Goal: Answer question/provide support: Share knowledge or assist other users

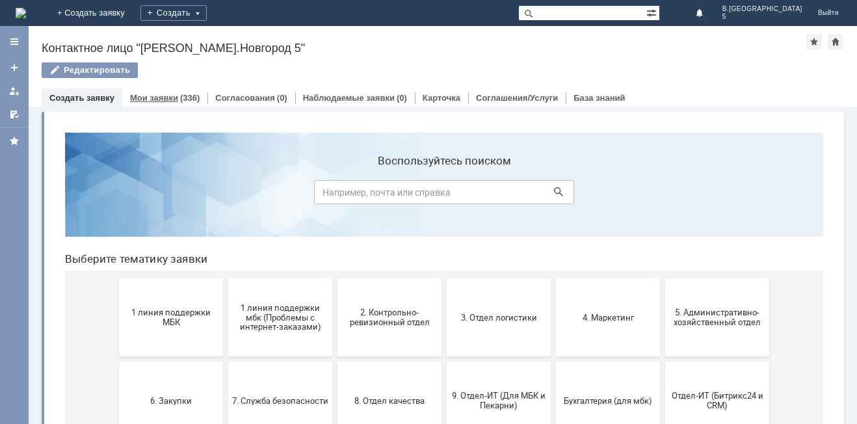
click at [183, 99] on div "(336)" at bounding box center [189, 98] width 19 height 10
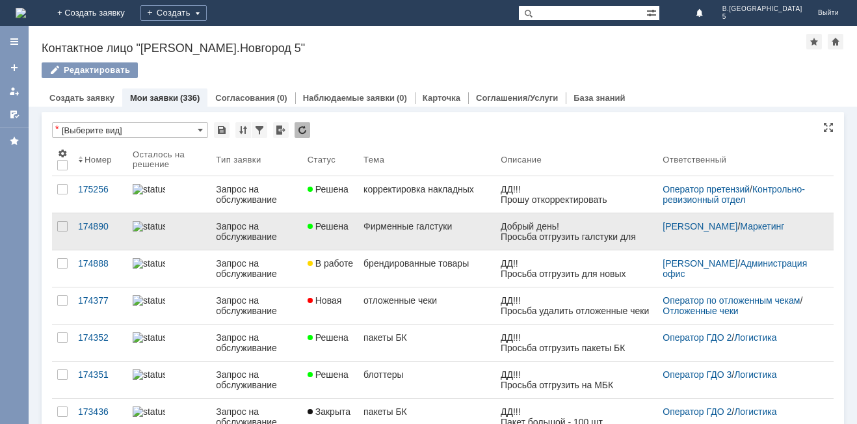
click at [447, 231] on div "Фирменные галстуки" at bounding box center [426, 226] width 127 height 10
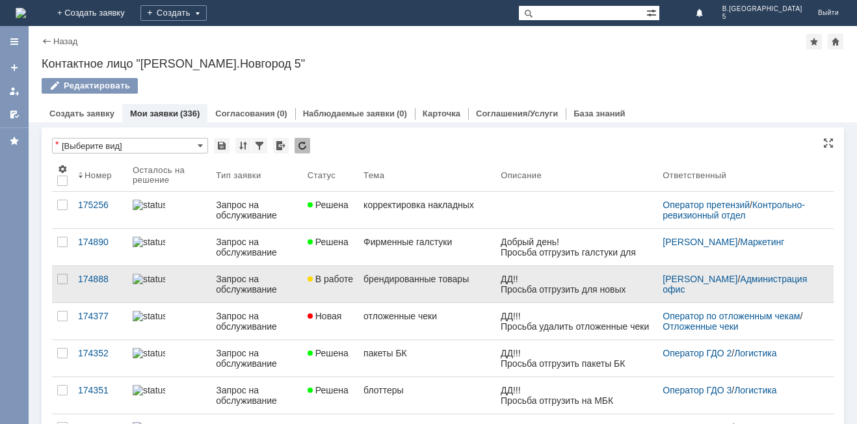
click at [445, 269] on link "брендированные товары" at bounding box center [426, 284] width 137 height 36
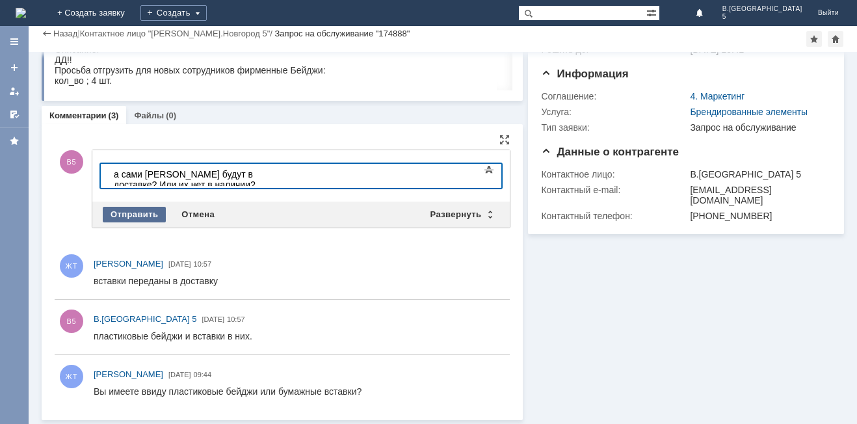
click at [129, 210] on div "Отправить" at bounding box center [134, 215] width 63 height 16
